Goal: Find contact information: Find contact information

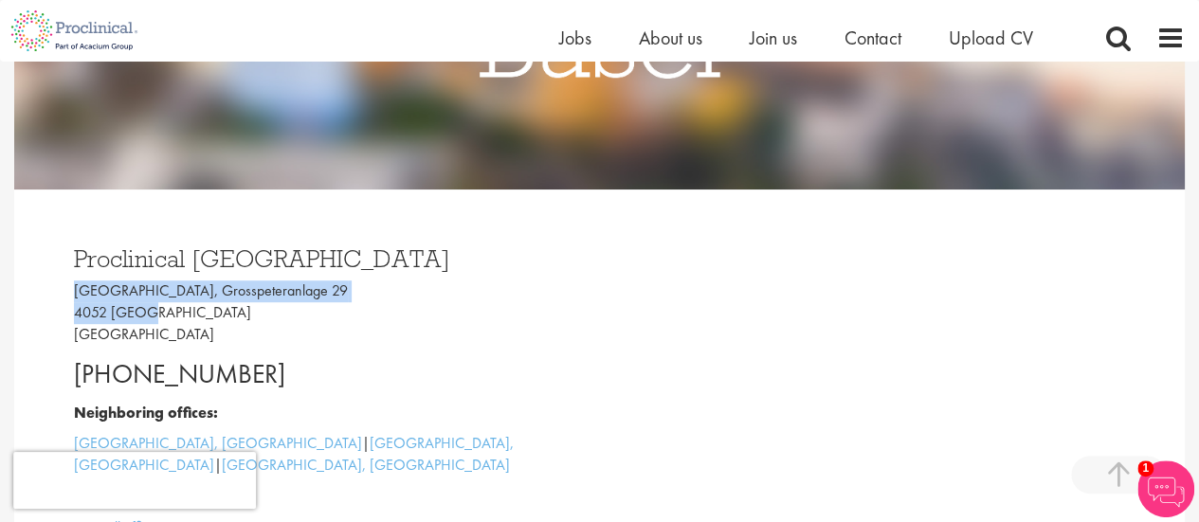
drag, startPoint x: 76, startPoint y: 293, endPoint x: 172, endPoint y: 310, distance: 97.3
click at [172, 310] on p "[GEOGRAPHIC_DATA], [STREET_ADDRESS]" at bounding box center [330, 313] width 512 height 65
copy p "[GEOGRAPHIC_DATA], Grosspeteranlage 29 4052 [GEOGRAPHIC_DATA]"
drag, startPoint x: 279, startPoint y: 379, endPoint x: 70, endPoint y: 376, distance: 208.6
click at [70, 376] on div "Proclinical [GEOGRAPHIC_DATA] [GEOGRAPHIC_DATA], [STREET_ADDRESS] [PHONE_NUMBER…" at bounding box center [330, 388] width 540 height 321
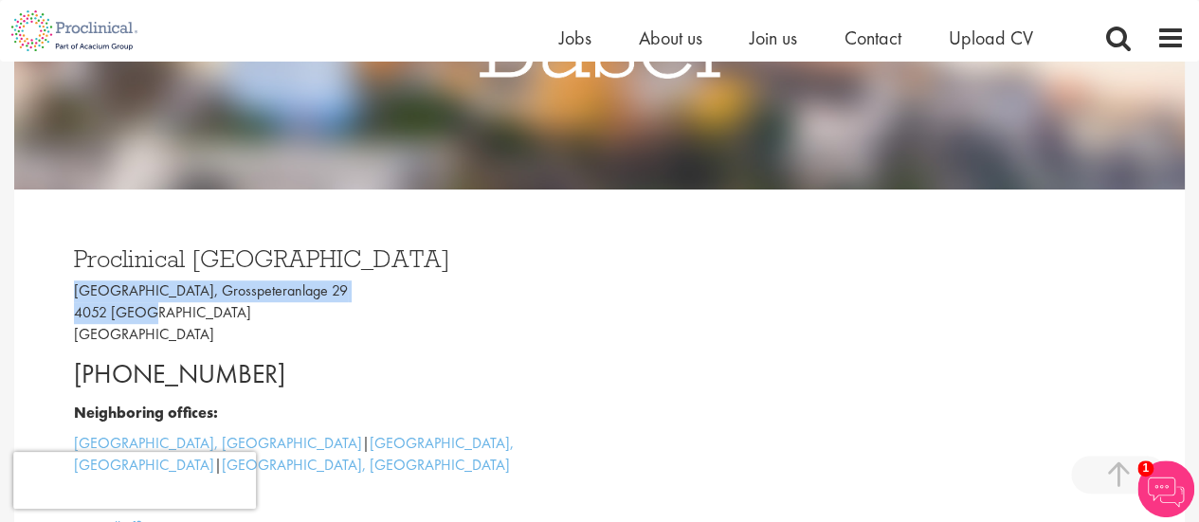
copy p "[PHONE_NUMBER]"
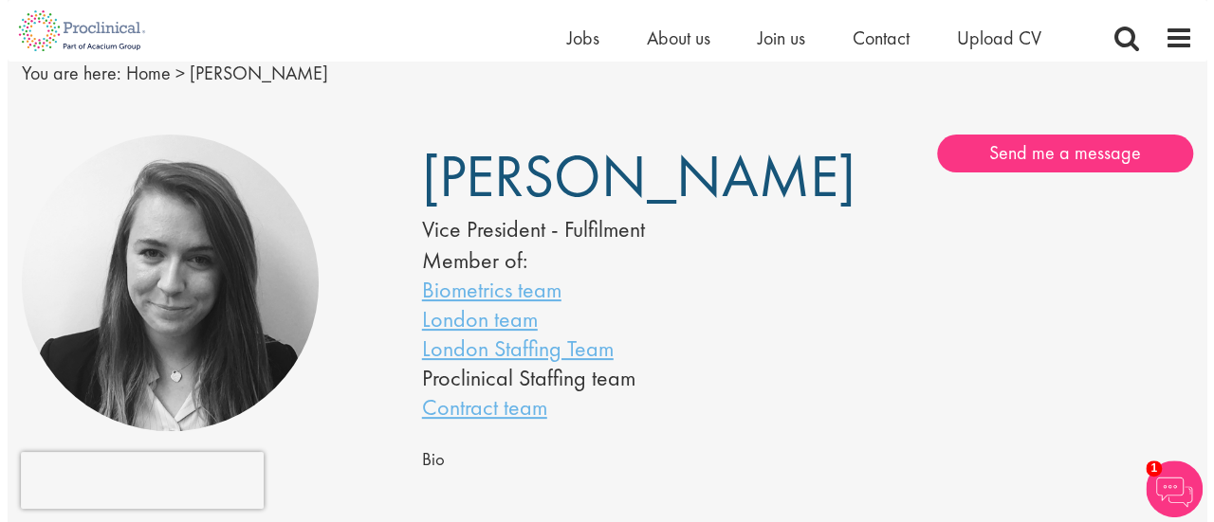
scroll to position [76, 0]
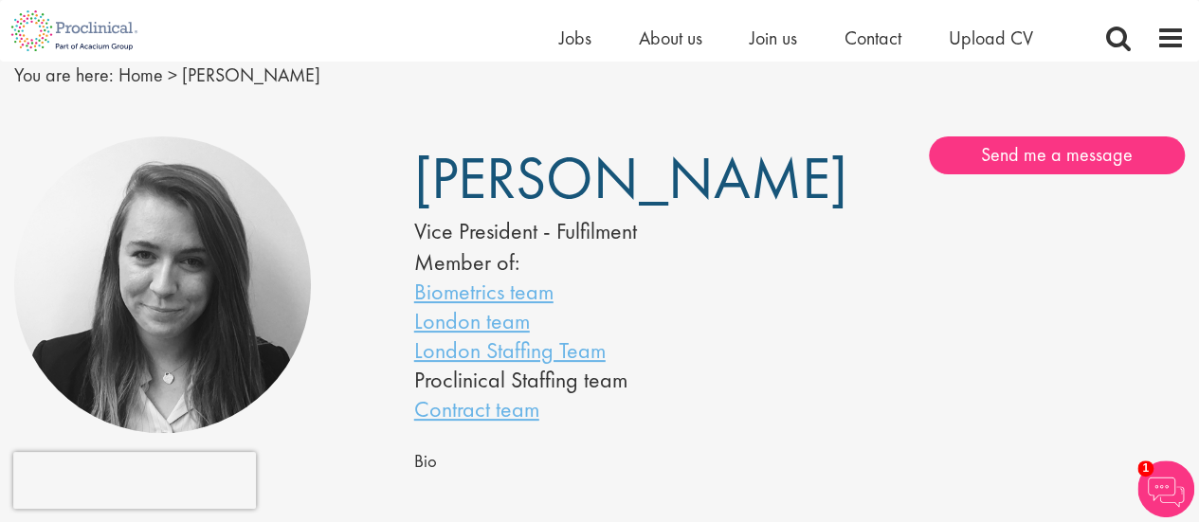
drag, startPoint x: 1213, startPoint y: 82, endPoint x: 1203, endPoint y: 111, distance: 30.0
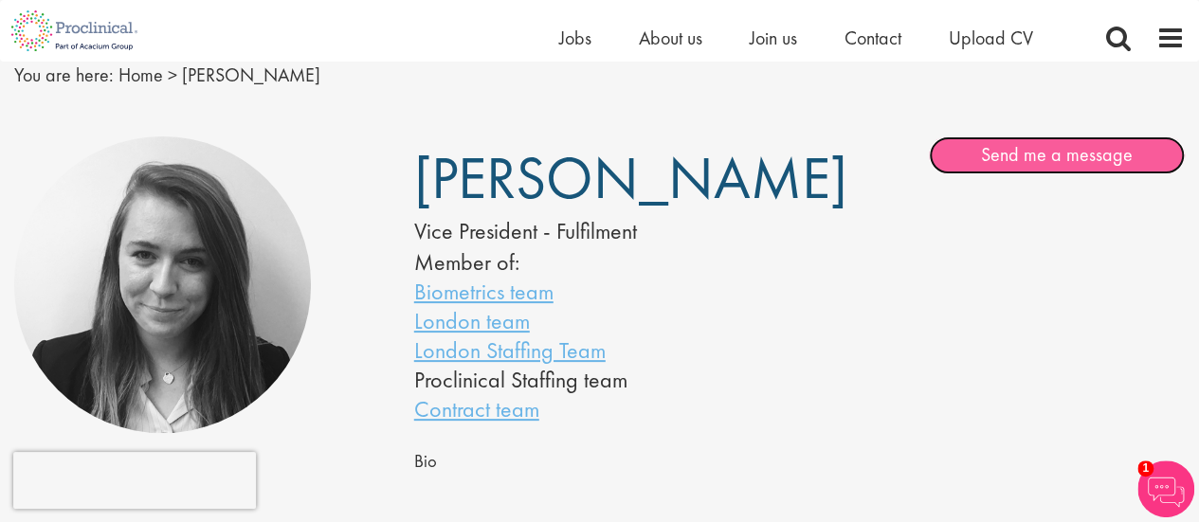
click at [1114, 143] on link "Send me a message" at bounding box center [1057, 156] width 256 height 38
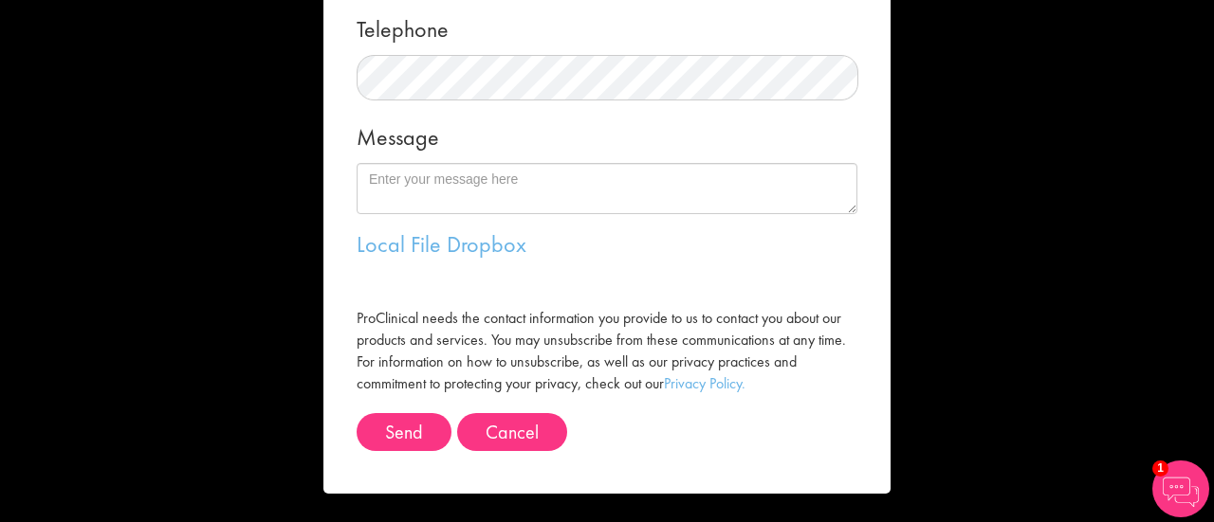
scroll to position [0, 0]
